Goal: Information Seeking & Learning: Check status

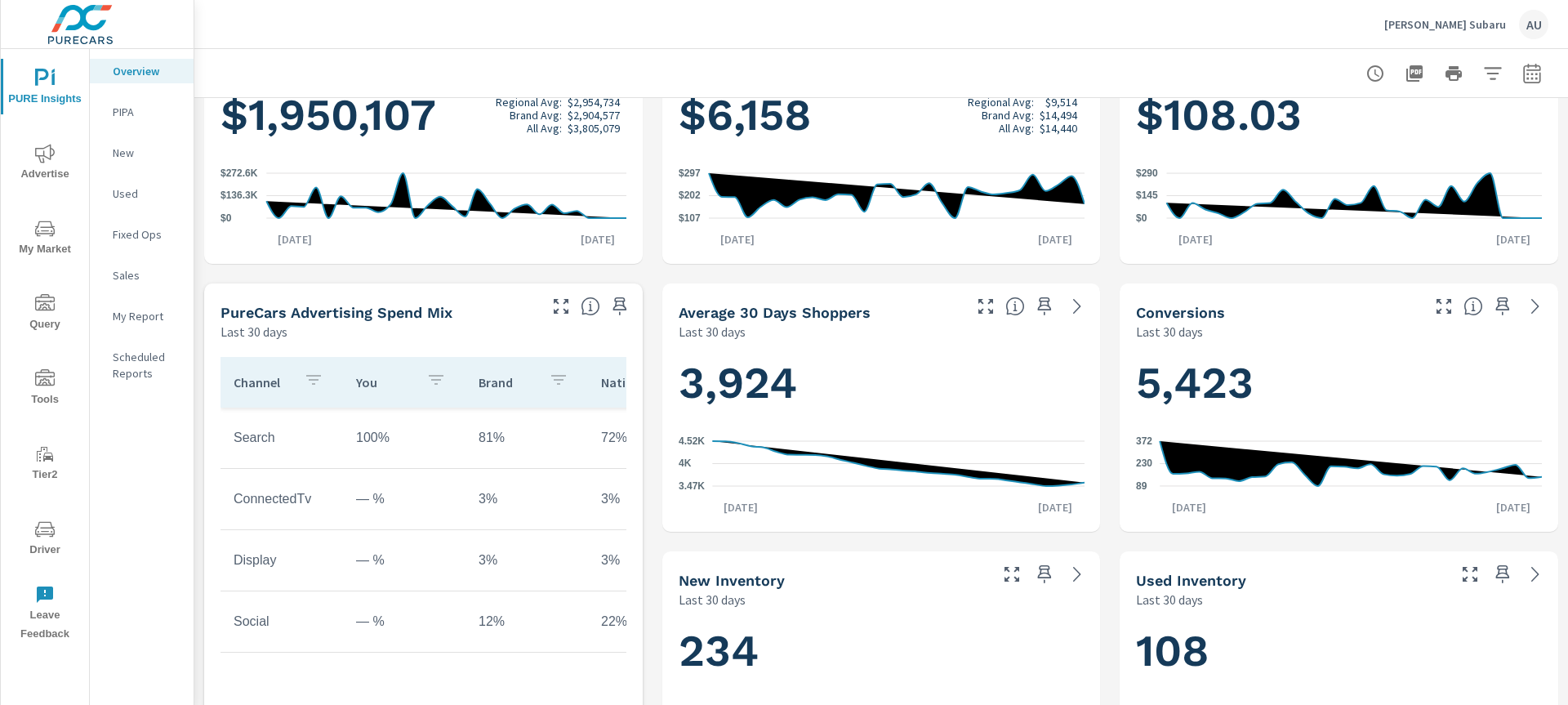
scroll to position [362, 0]
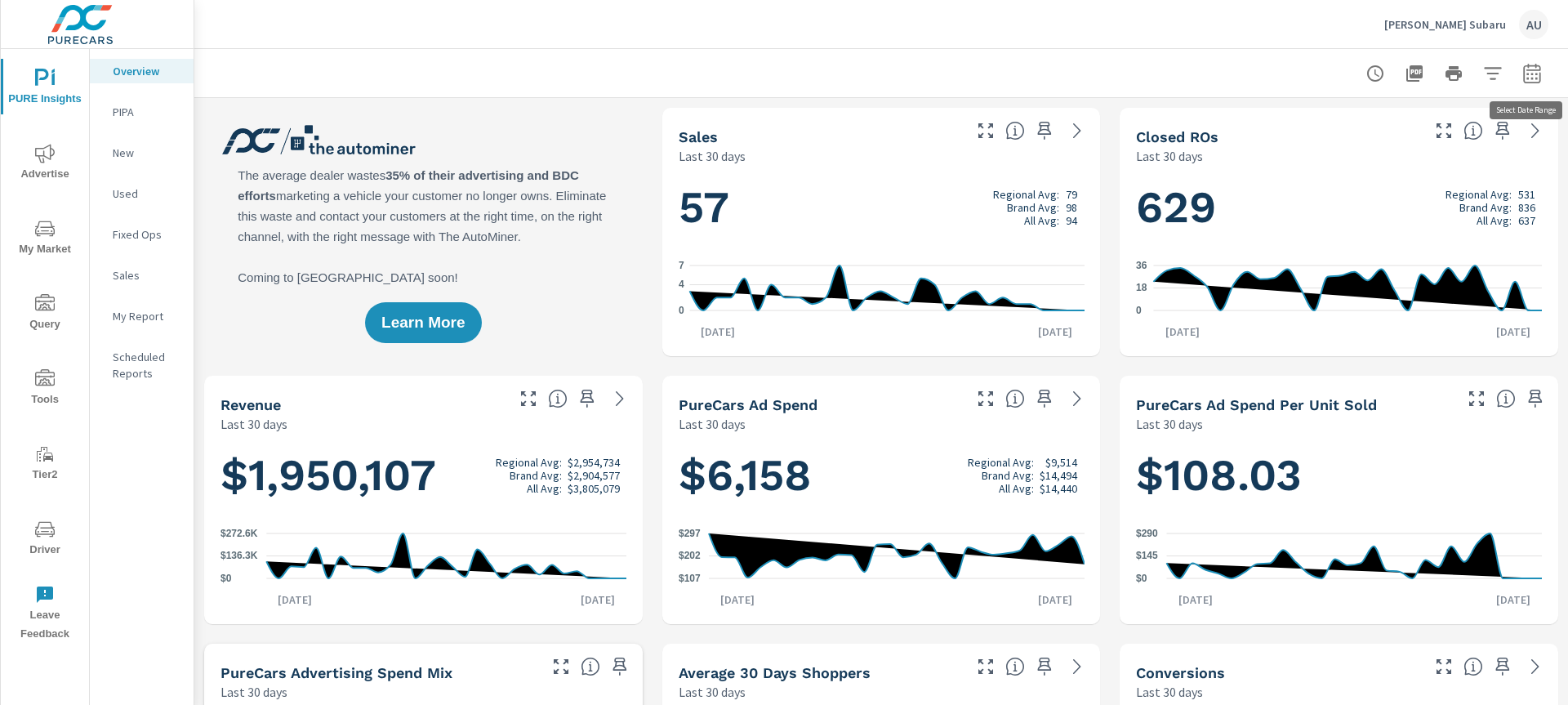
click at [1543, 68] on button "button" at bounding box center [1532, 73] width 33 height 33
select select "Last 30 days"
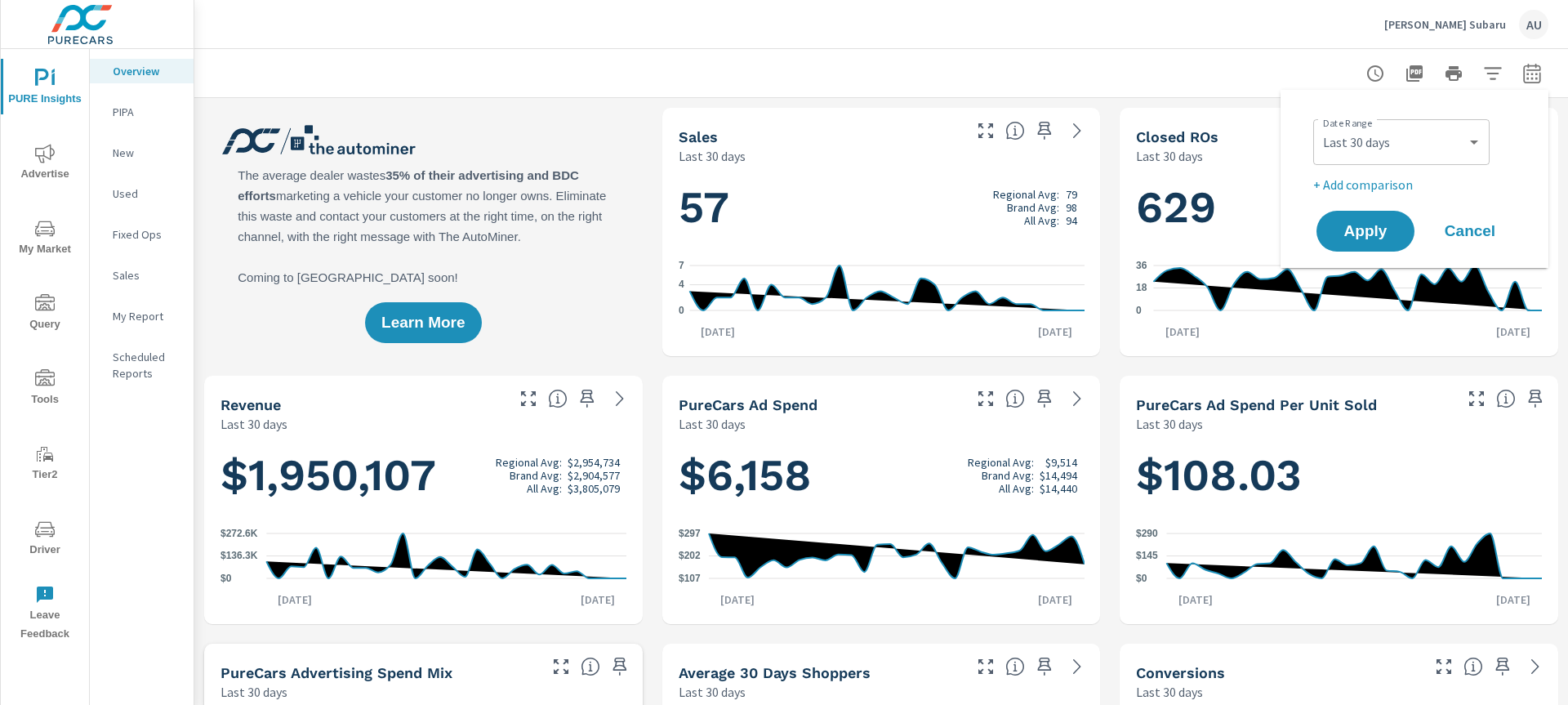
click at [1372, 179] on p "+ Add comparison" at bounding box center [1418, 185] width 209 height 20
select select "Previous period"
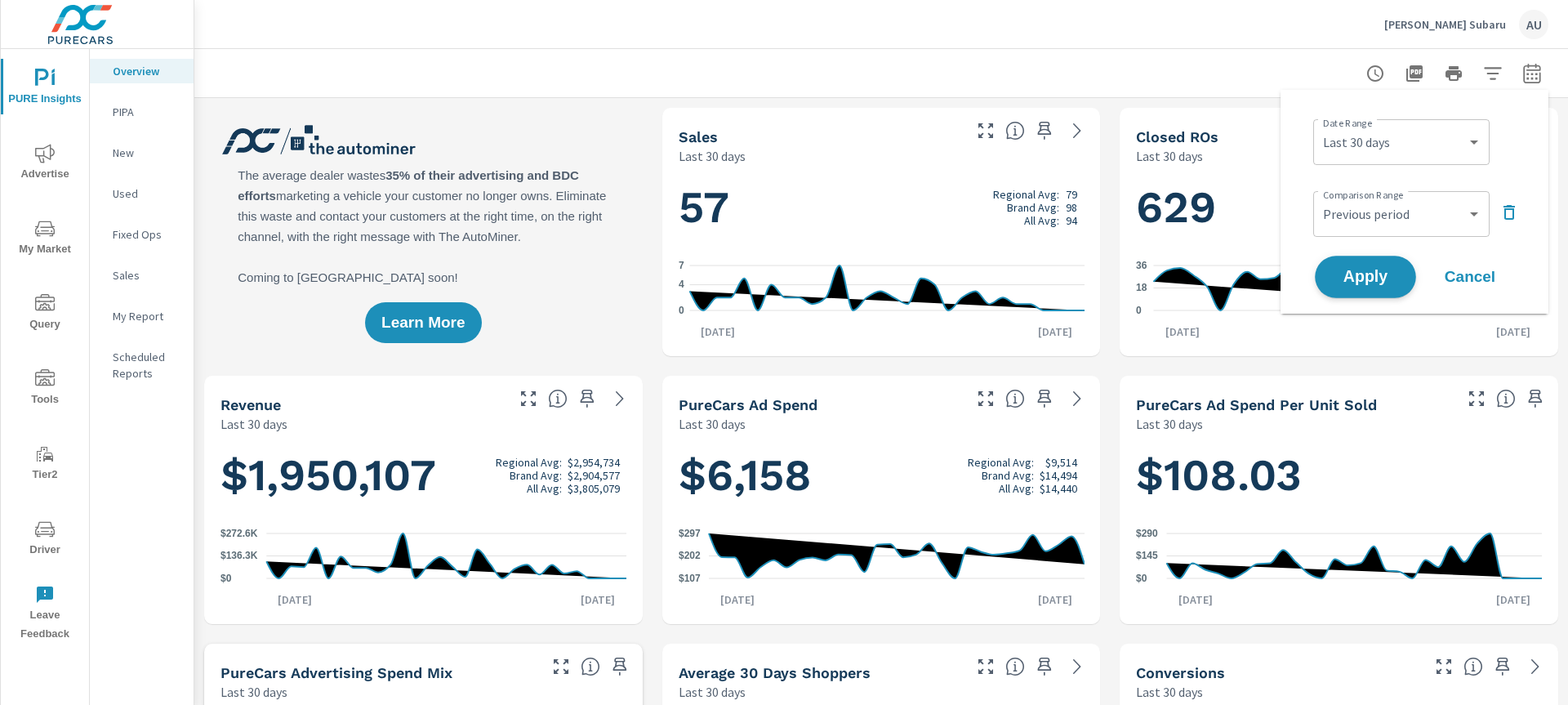
click at [1371, 275] on span "Apply" at bounding box center [1365, 276] width 67 height 15
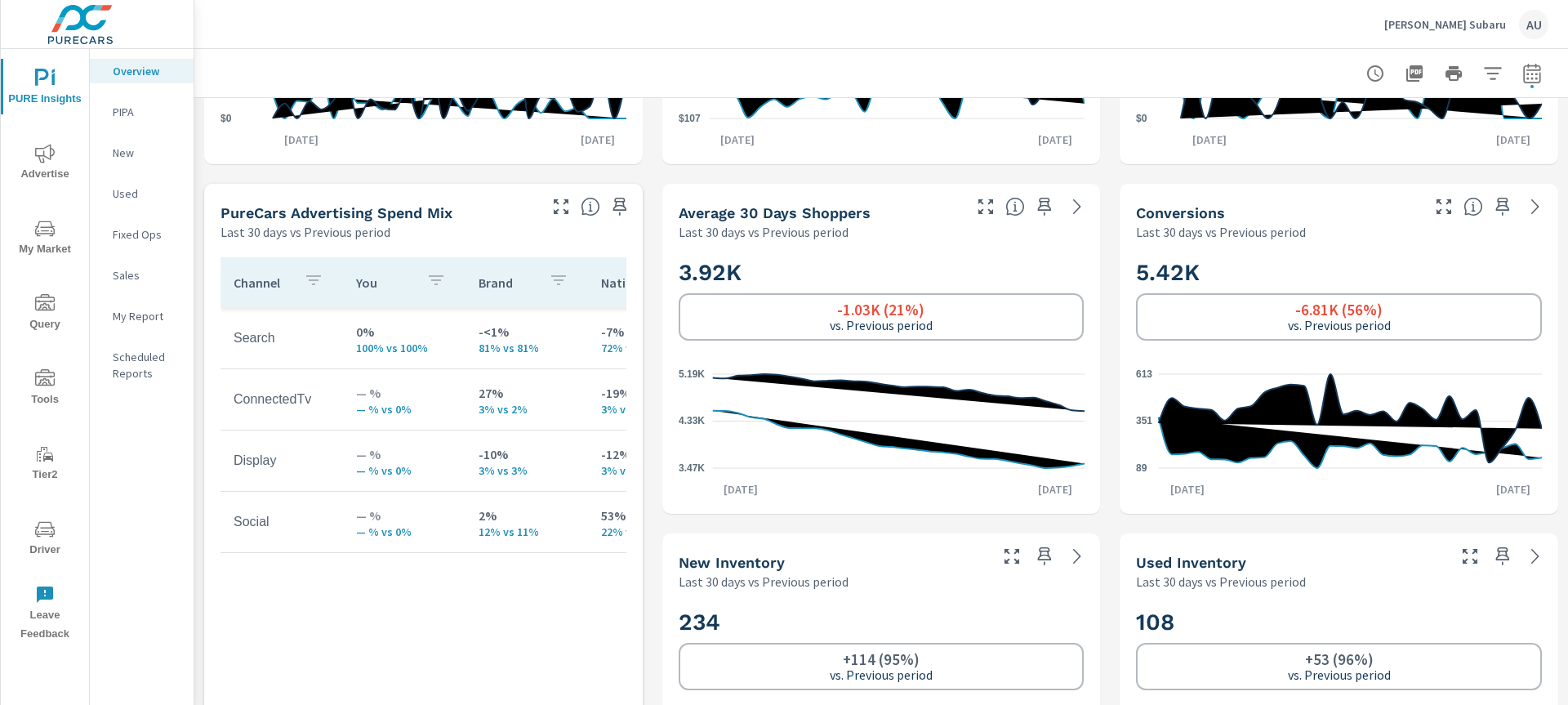
scroll to position [622, 0]
click at [36, 152] on icon "nav menu" at bounding box center [44, 154] width 20 height 20
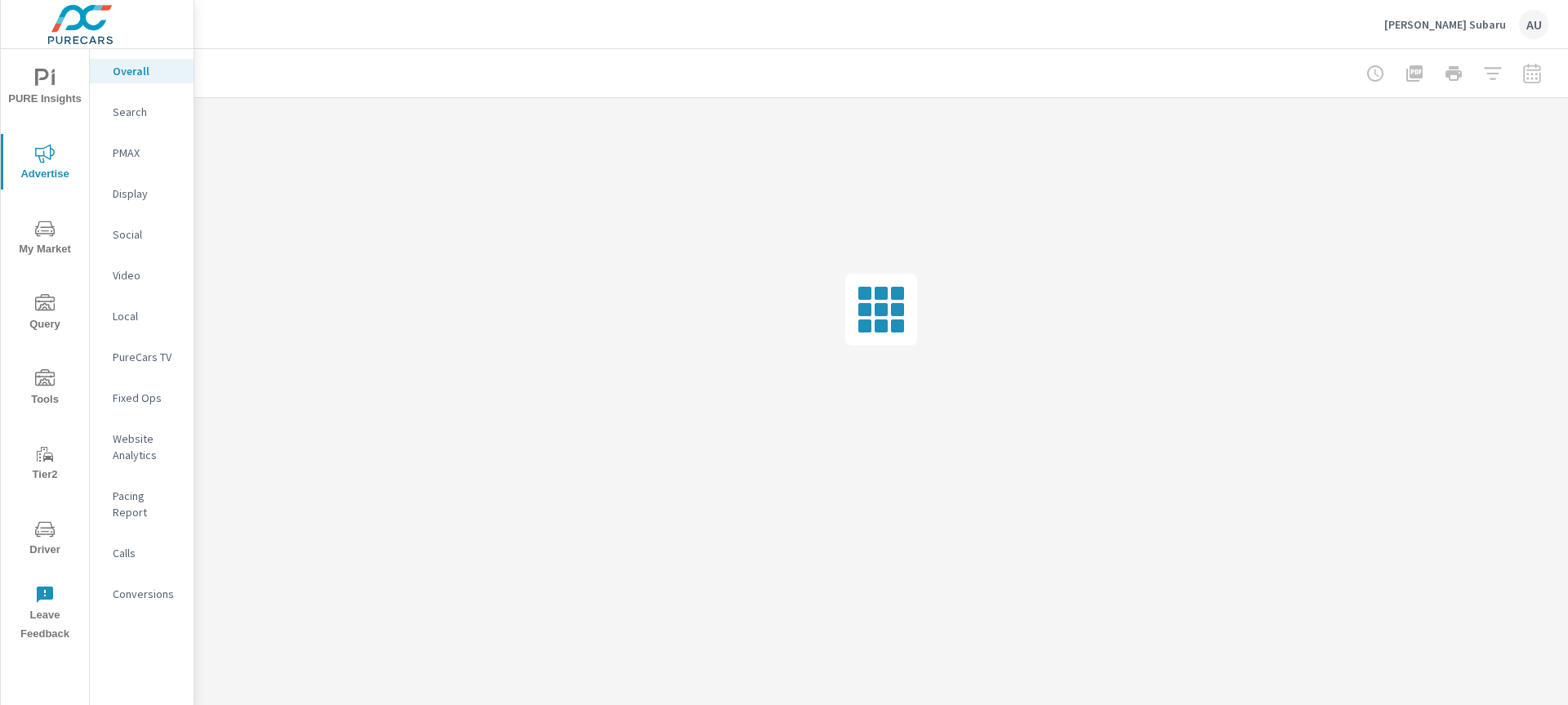
click at [152, 236] on p "Social" at bounding box center [147, 234] width 68 height 16
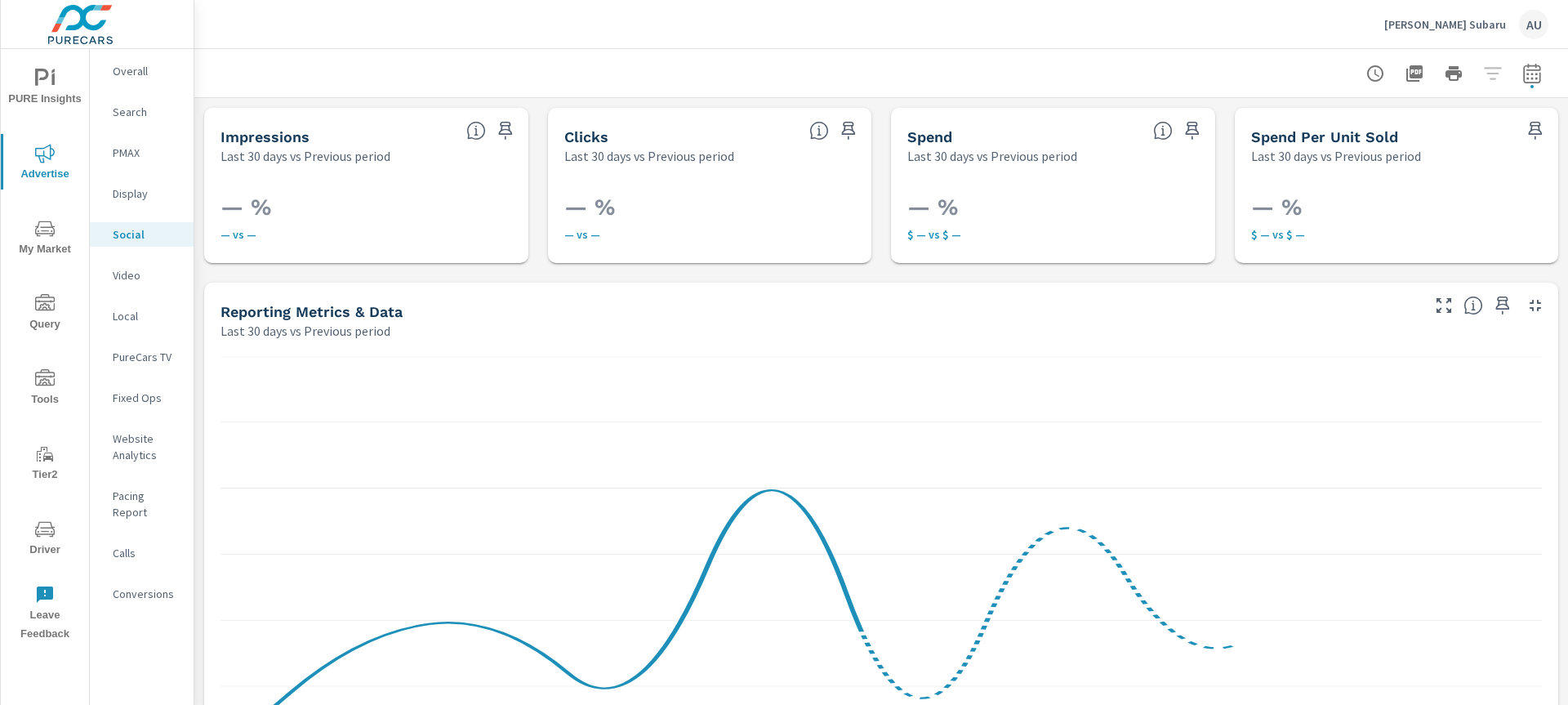
click at [49, 533] on icon "nav menu" at bounding box center [44, 528] width 20 height 15
